Goal: Use online tool/utility: Utilize a website feature to perform a specific function

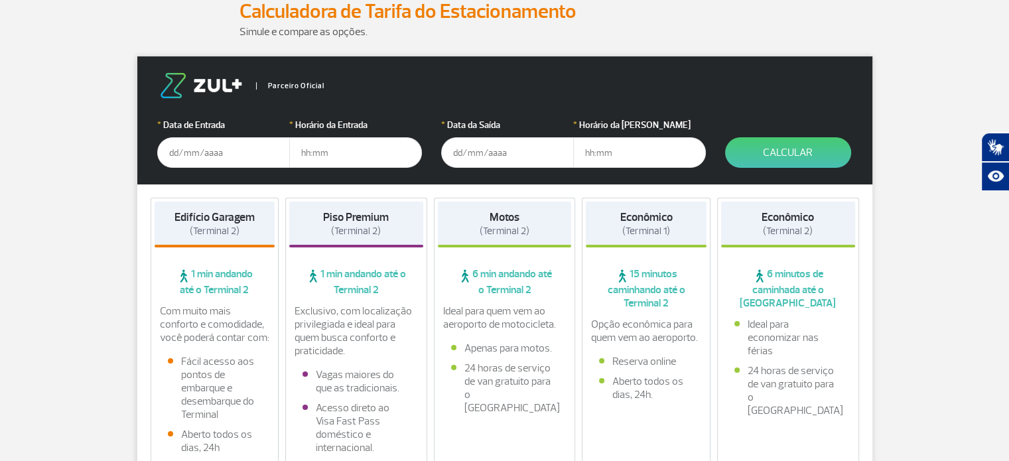
scroll to position [176, 0]
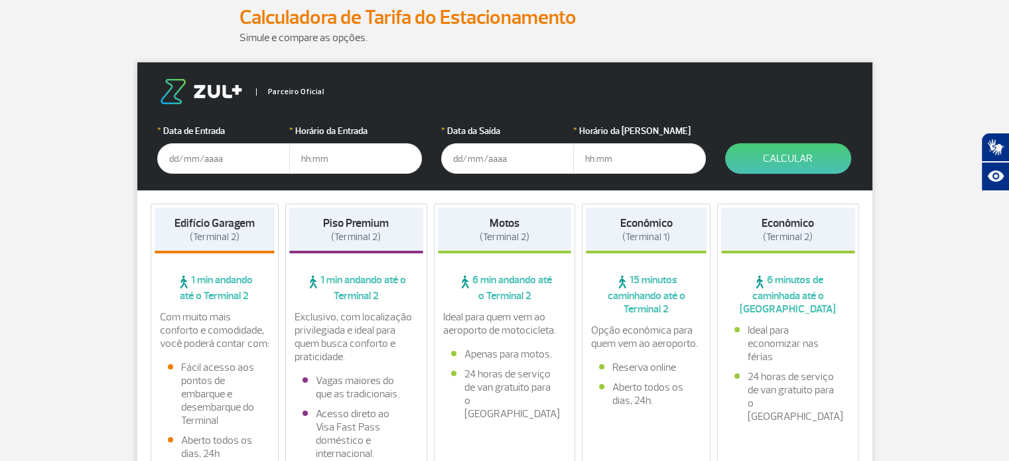
click at [220, 155] on input "text" at bounding box center [223, 158] width 133 height 31
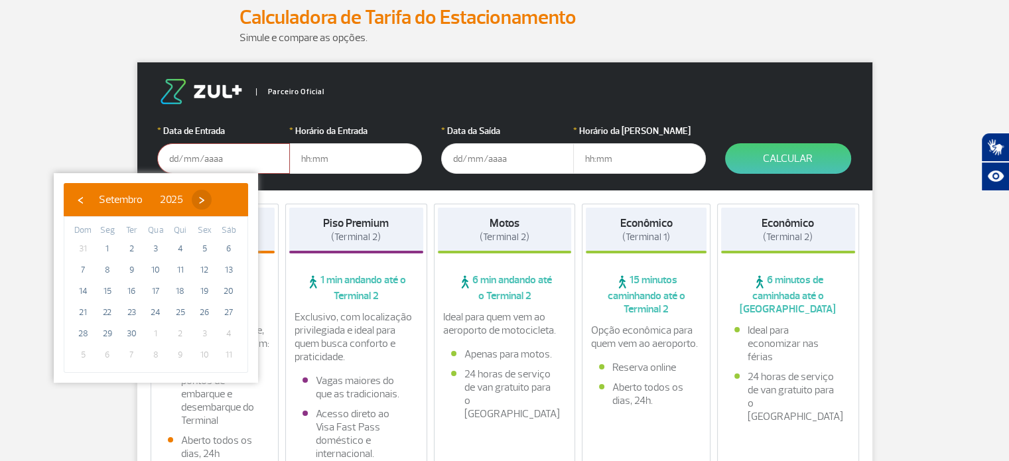
click at [212, 203] on span "›" at bounding box center [202, 200] width 20 height 20
click at [104, 292] on span "13" at bounding box center [107, 291] width 21 height 21
type input "[DATE]"
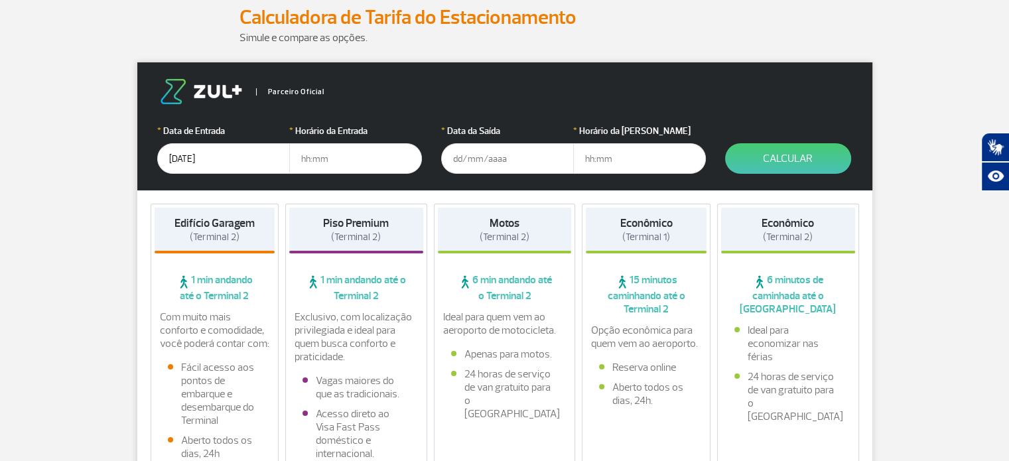
click at [325, 156] on input "text" at bounding box center [355, 158] width 133 height 31
type input "19:00"
click at [504, 164] on input "text" at bounding box center [507, 158] width 133 height 31
click at [509, 164] on input "[DATE]" at bounding box center [507, 158] width 133 height 31
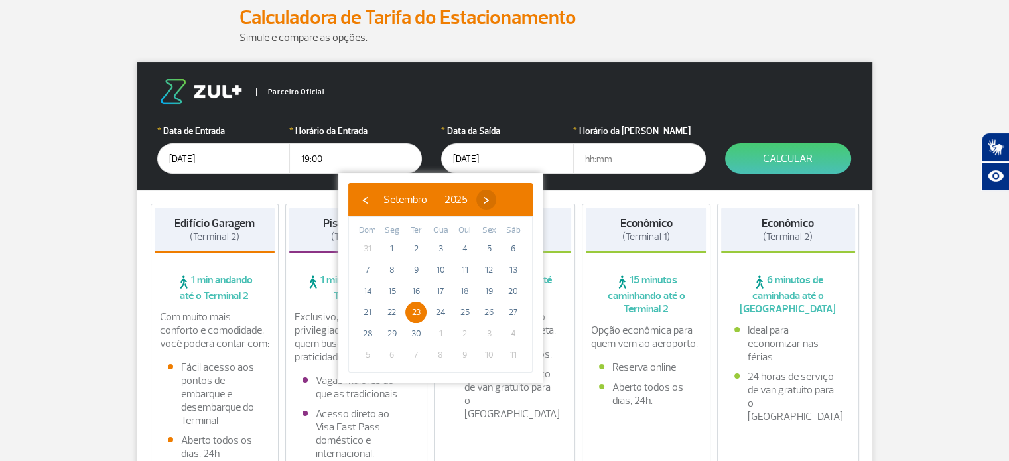
click at [496, 196] on span "›" at bounding box center [486, 200] width 20 height 20
click at [461, 305] on span "23" at bounding box center [464, 312] width 21 height 21
type input "[DATE]"
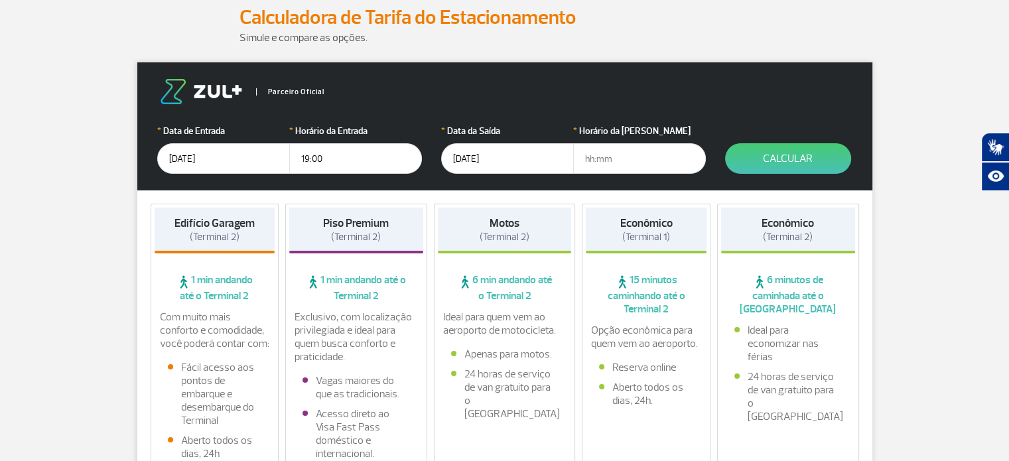
click at [600, 153] on input "text" at bounding box center [639, 158] width 133 height 31
type input "16:00"
click at [786, 159] on button "Calcular" at bounding box center [788, 158] width 126 height 31
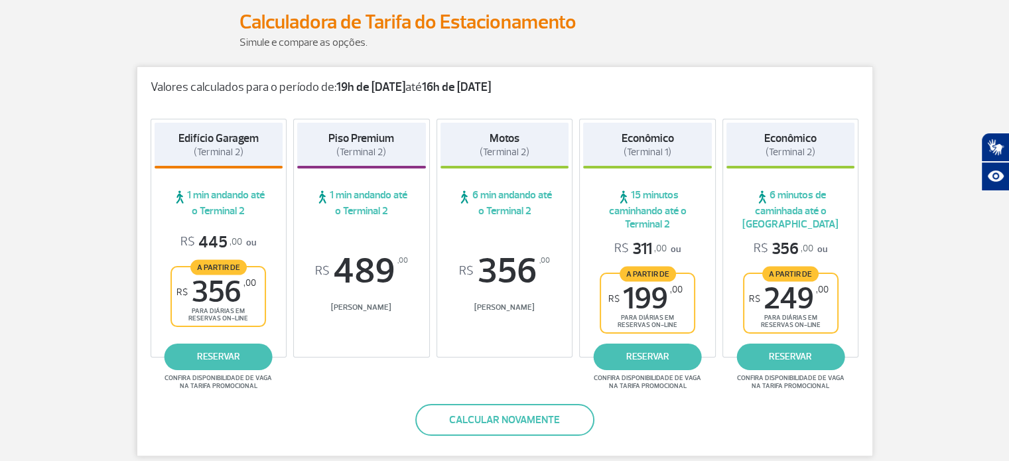
scroll to position [174, 0]
